Goal: Information Seeking & Learning: Learn about a topic

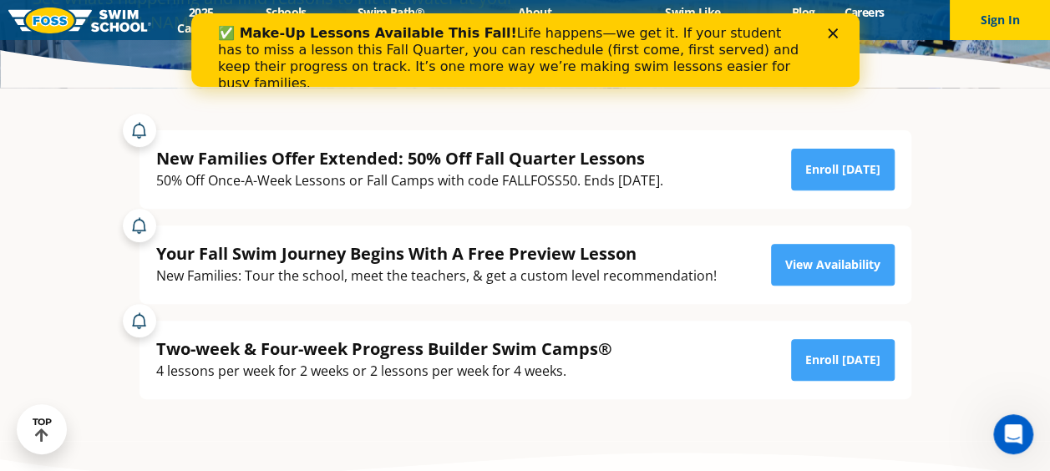
scroll to position [259, 0]
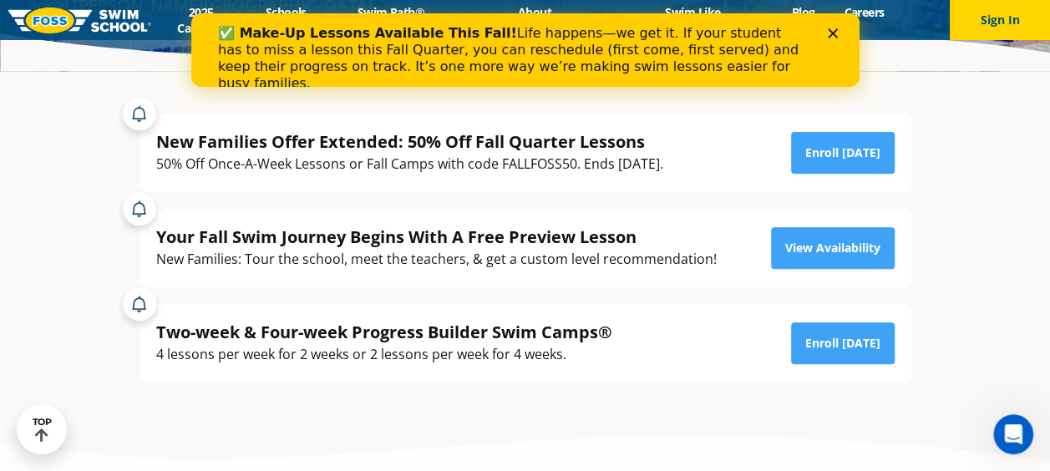
click at [460, 341] on div "Two-week & Four-week Progress Builder Swim Camps®" at bounding box center [384, 332] width 456 height 23
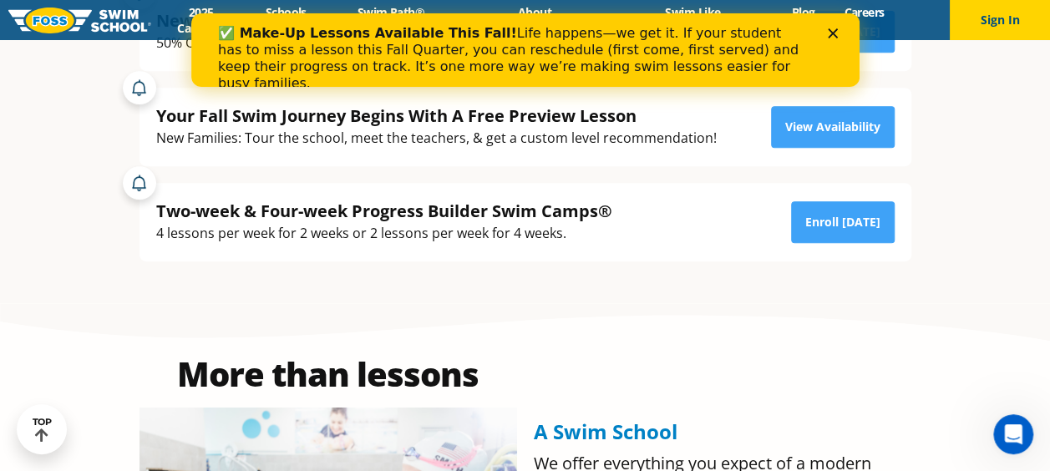
scroll to position [379, 0]
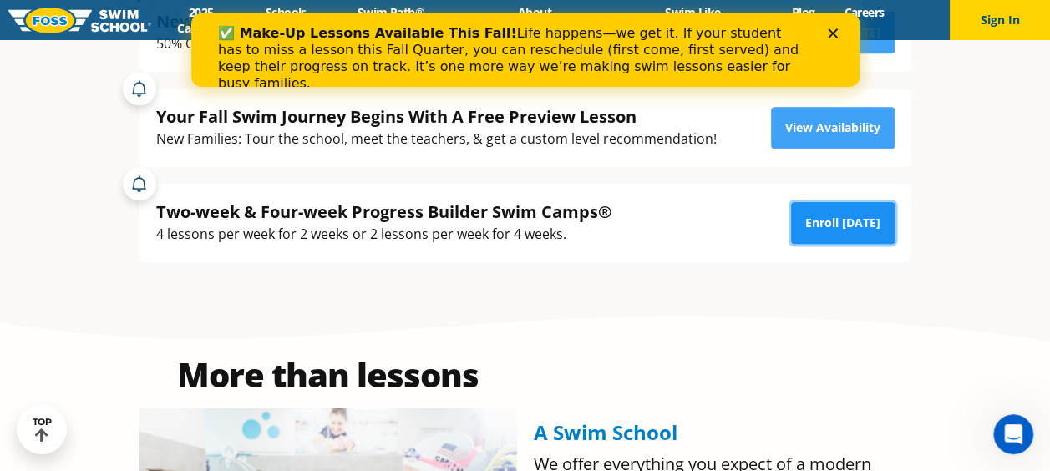
click at [837, 211] on link "Enroll Today" at bounding box center [843, 223] width 104 height 42
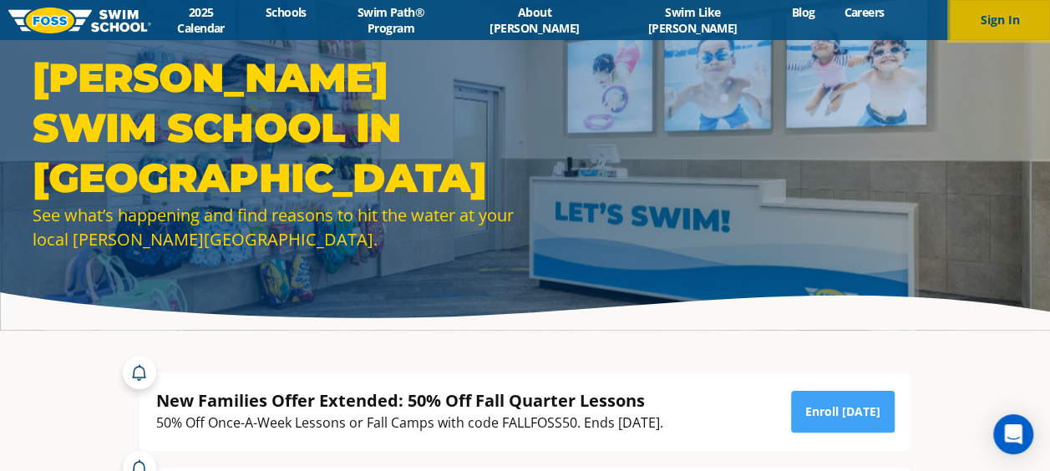
click at [1001, 23] on button "Sign In" at bounding box center [1000, 20] width 100 height 40
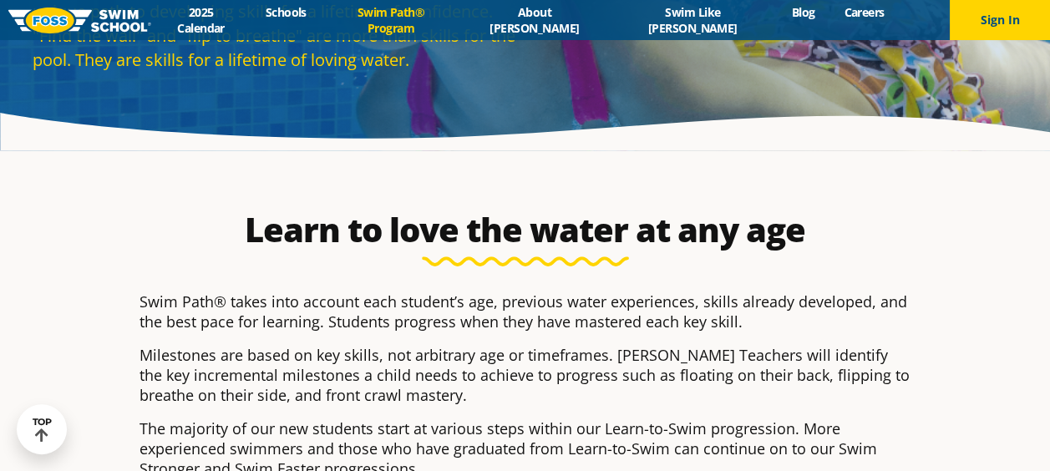
click at [480, 363] on p "Milestones are based on key skills, not arbitrary age or timeframes. Foss Teach…" at bounding box center [526, 375] width 772 height 60
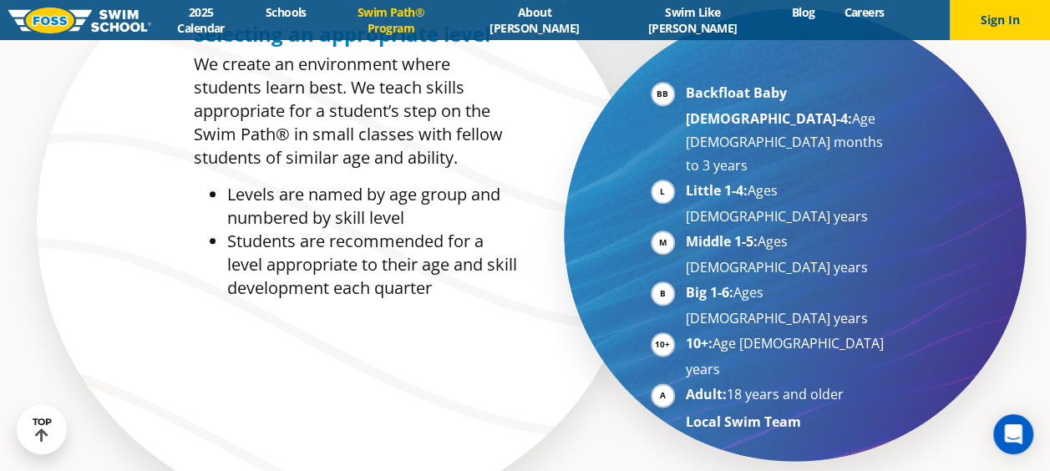
scroll to position [830, 0]
click at [89, 228] on section "Selecting an appropriate level We create an environment where students learn be…" at bounding box center [525, 238] width 1050 height 659
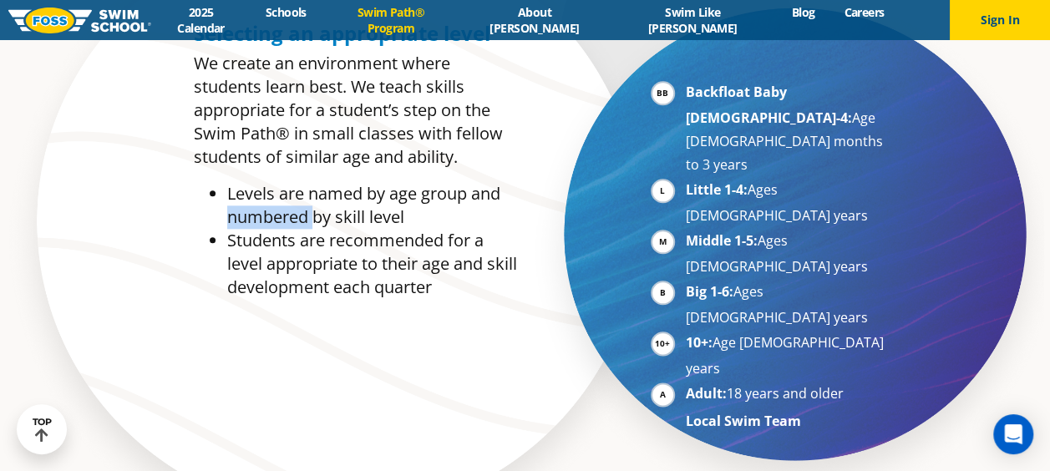
click at [89, 228] on section "Selecting an appropriate level We create an environment where students learn be…" at bounding box center [525, 238] width 1050 height 659
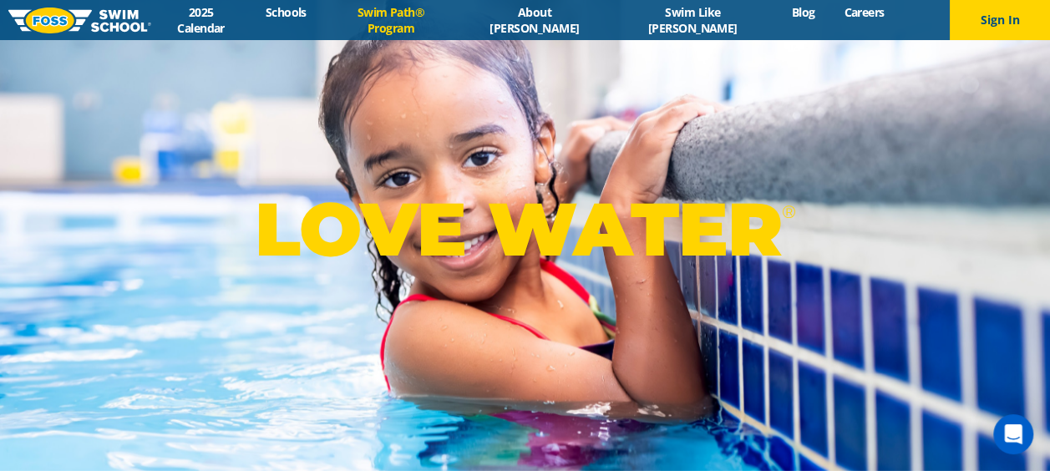
click at [426, 19] on link "Swim Path® Program" at bounding box center [391, 20] width 140 height 32
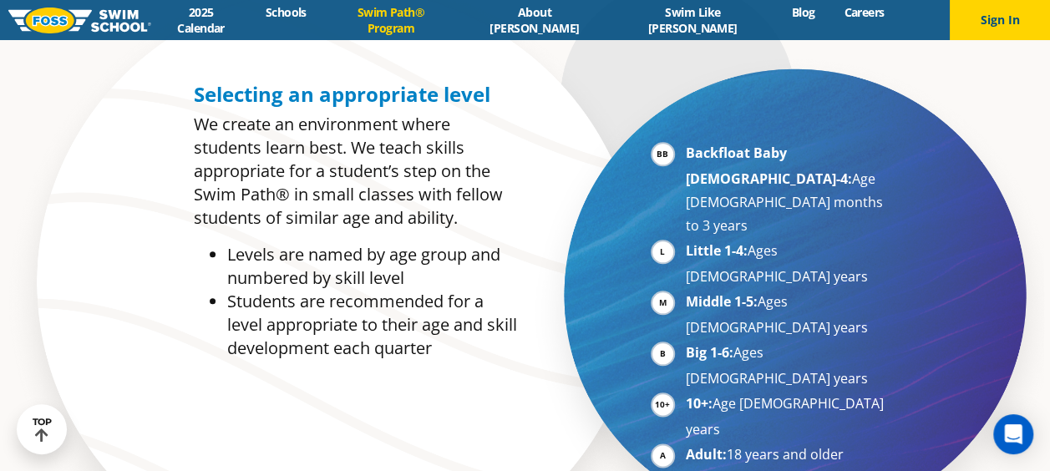
scroll to position [768, 0]
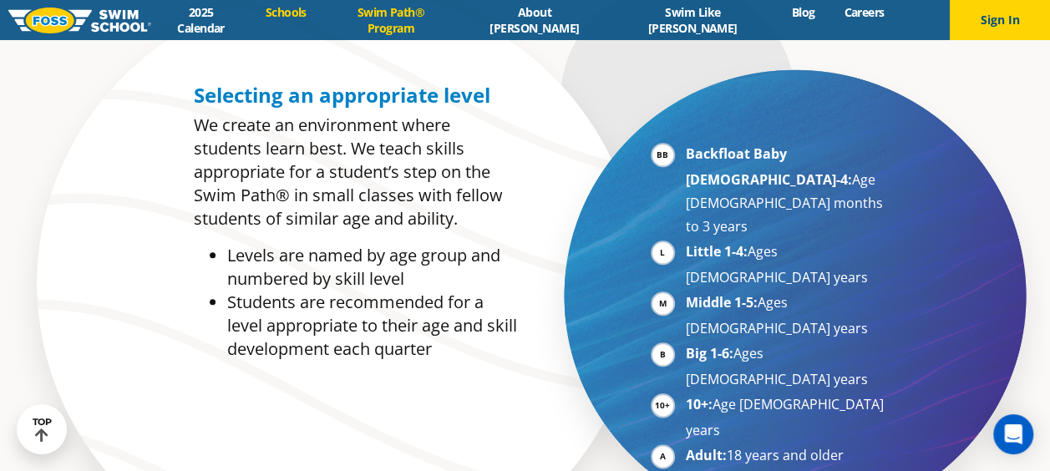
click at [321, 14] on link "Schools" at bounding box center [286, 12] width 70 height 16
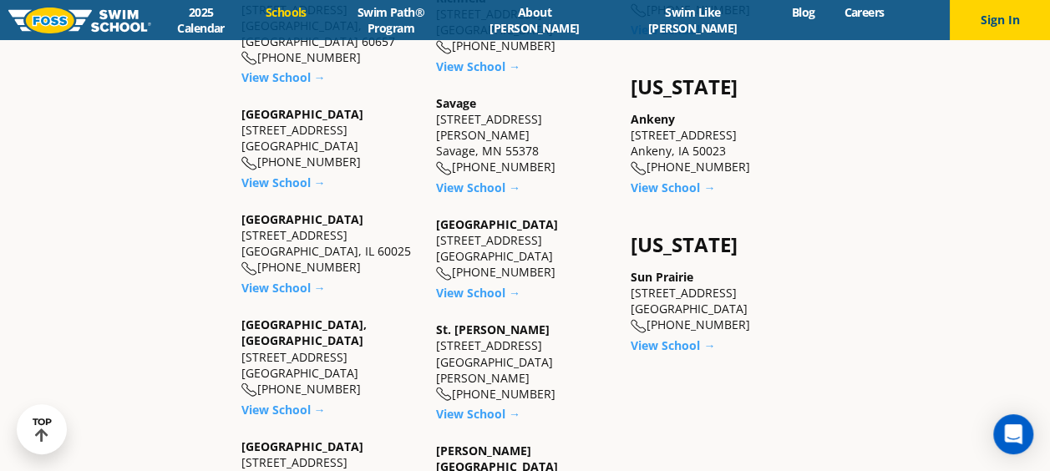
scroll to position [1364, 0]
